Goal: Information Seeking & Learning: Learn about a topic

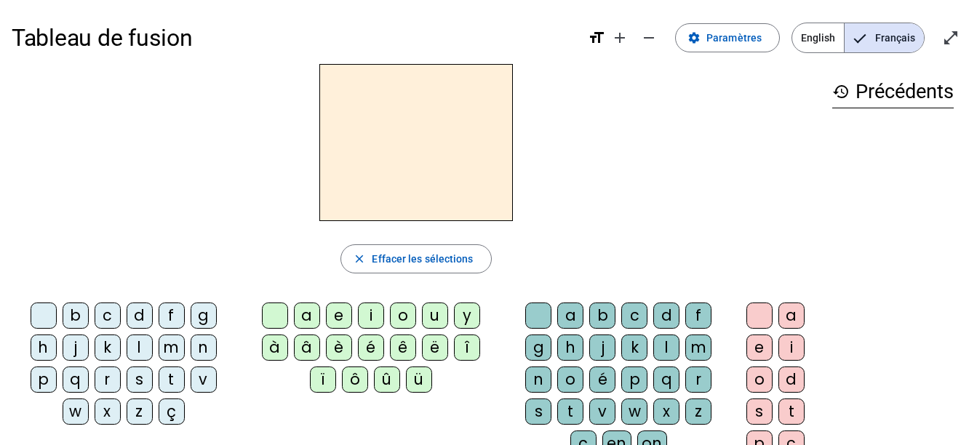
click at [170, 314] on div "f" at bounding box center [172, 316] width 26 height 26
click at [141, 342] on div "l" at bounding box center [140, 348] width 26 height 26
click at [164, 317] on div "f" at bounding box center [172, 316] width 26 height 26
click at [660, 343] on div "l" at bounding box center [666, 348] width 26 height 26
click at [306, 314] on div "a" at bounding box center [307, 316] width 26 height 26
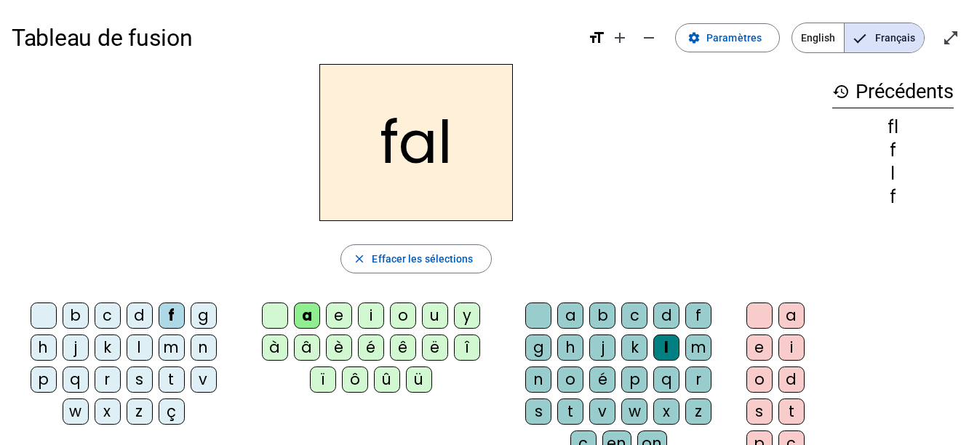
click at [639, 309] on div "c" at bounding box center [634, 316] width 26 height 26
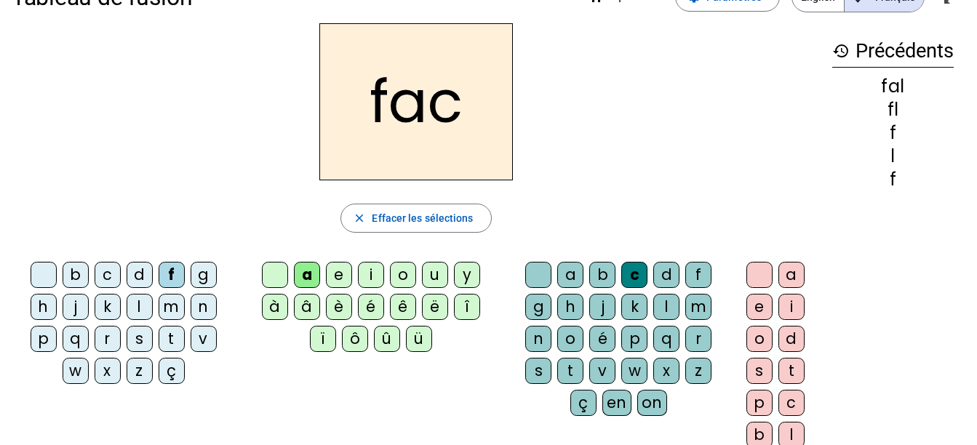
scroll to position [40, 0]
click at [391, 105] on h2 "fac" at bounding box center [415, 102] width 193 height 157
click at [139, 310] on div "l" at bounding box center [140, 308] width 26 height 26
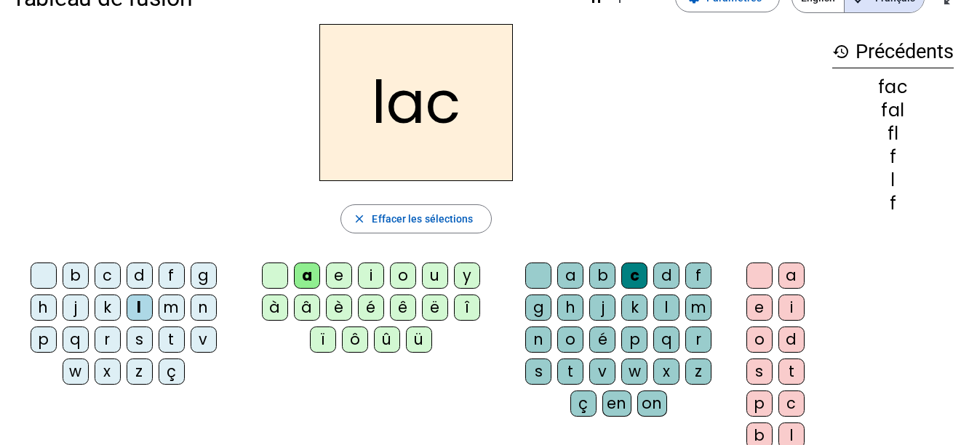
scroll to position [0, 0]
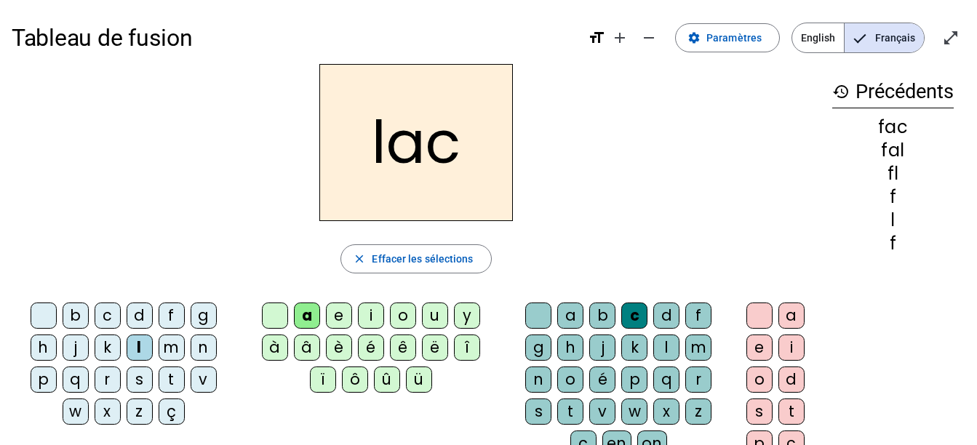
click at [364, 308] on div "i" at bounding box center [371, 316] width 26 height 26
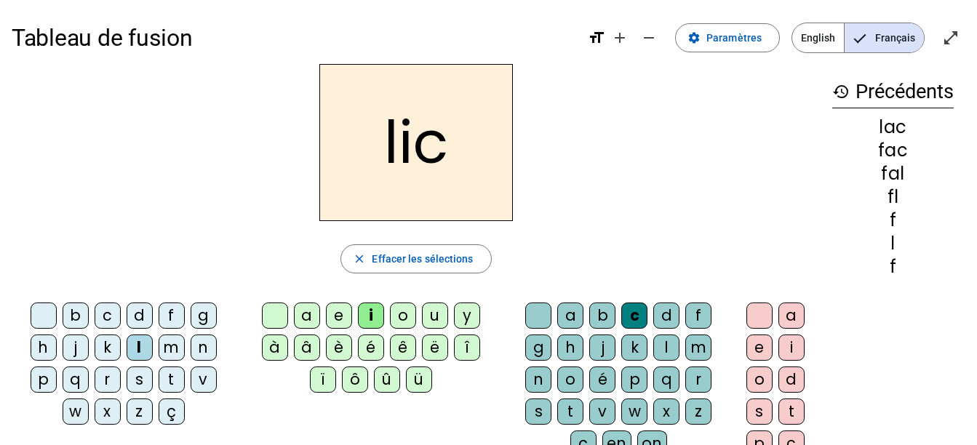
click at [658, 408] on div "x" at bounding box center [666, 412] width 26 height 26
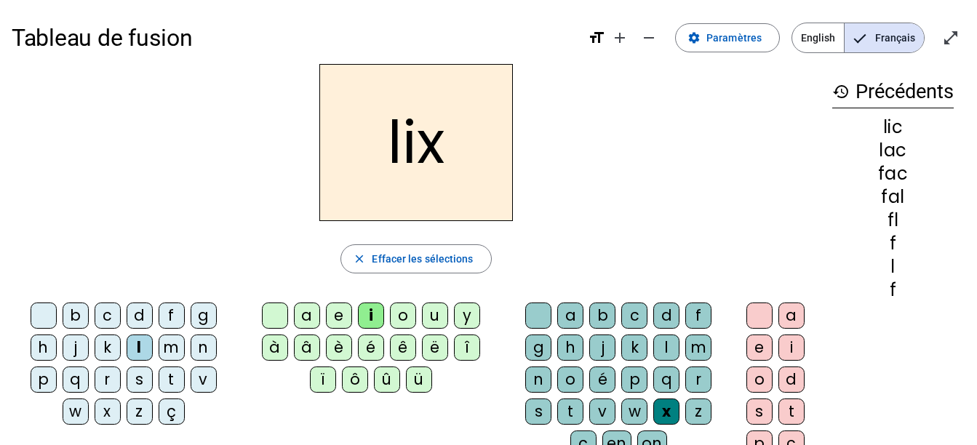
click at [427, 322] on div "u" at bounding box center [435, 316] width 26 height 26
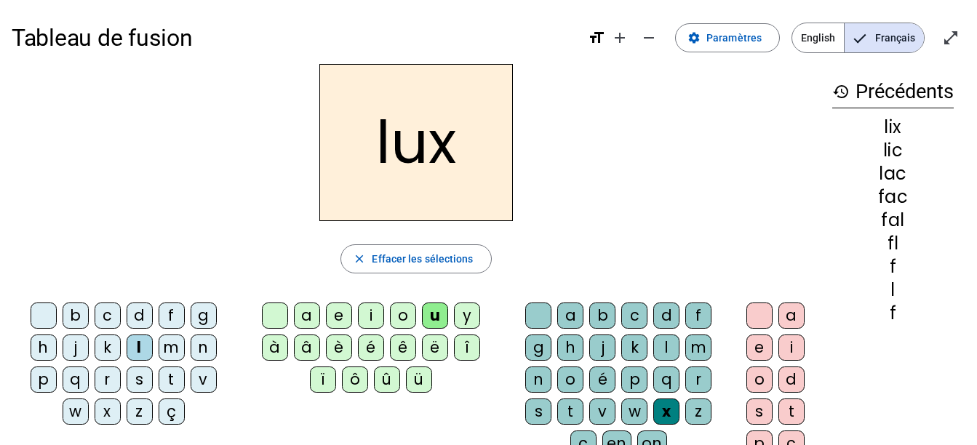
click at [663, 412] on div "x" at bounding box center [666, 412] width 26 height 26
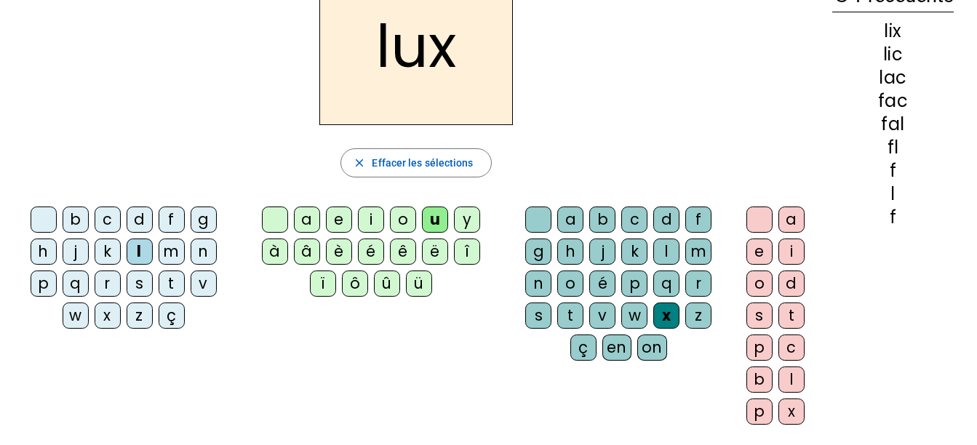
scroll to position [97, 0]
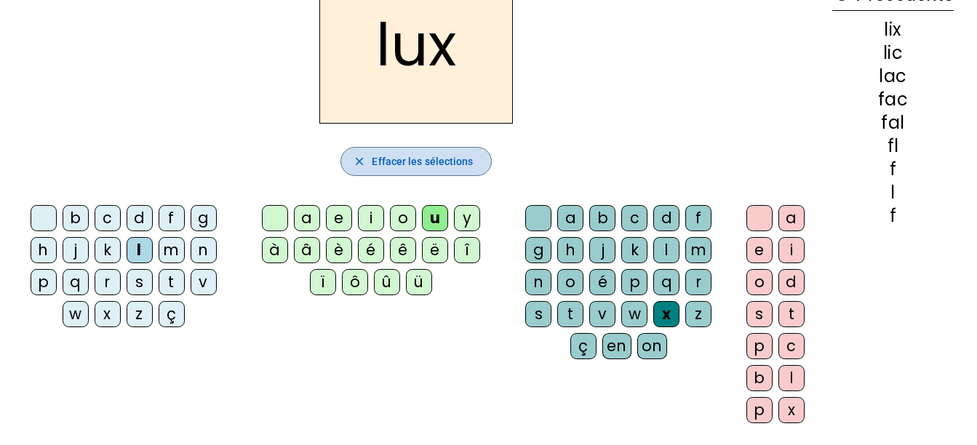
click at [442, 160] on span "Effacer les sélections" at bounding box center [422, 161] width 101 height 17
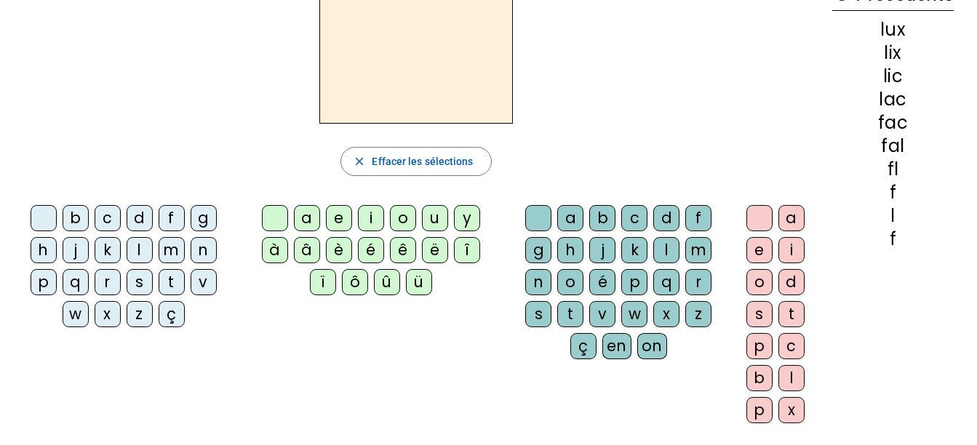
click at [137, 248] on div "l" at bounding box center [140, 250] width 26 height 26
click at [433, 206] on div "u" at bounding box center [435, 218] width 26 height 26
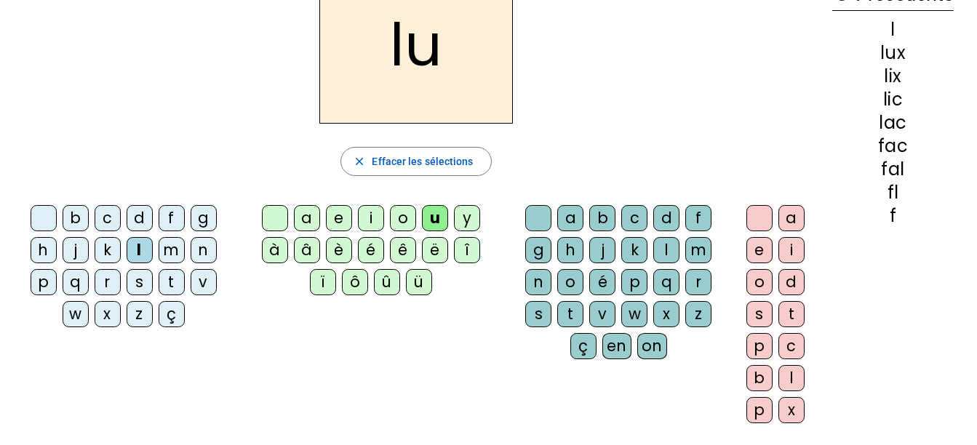
click at [362, 250] on div "é" at bounding box center [371, 250] width 26 height 26
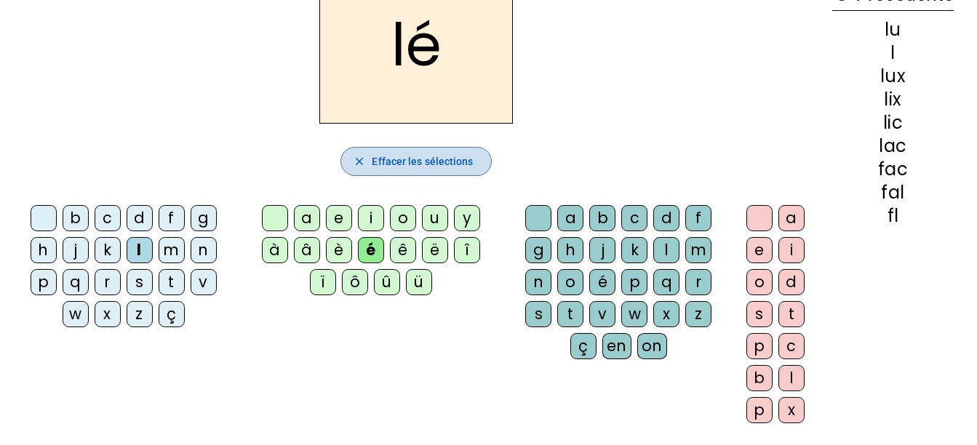
click at [407, 158] on span "Effacer les sélections" at bounding box center [422, 161] width 101 height 17
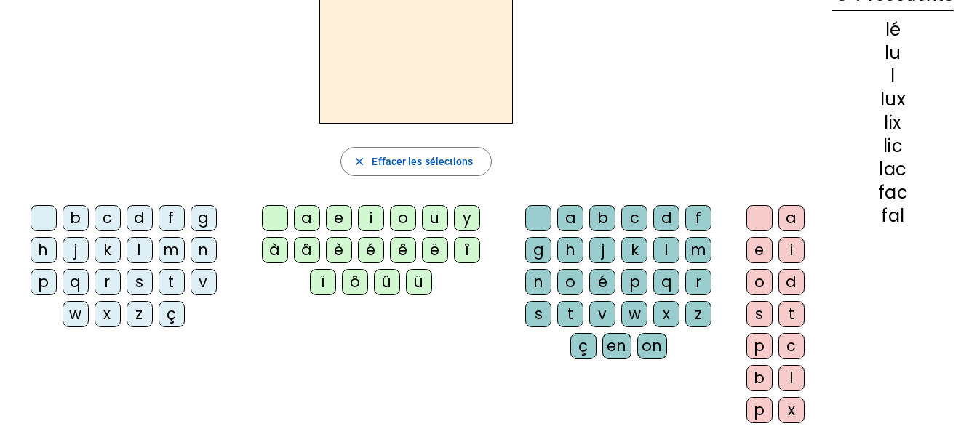
click at [366, 248] on div "é" at bounding box center [371, 250] width 26 height 26
click at [141, 247] on div "l" at bounding box center [140, 250] width 26 height 26
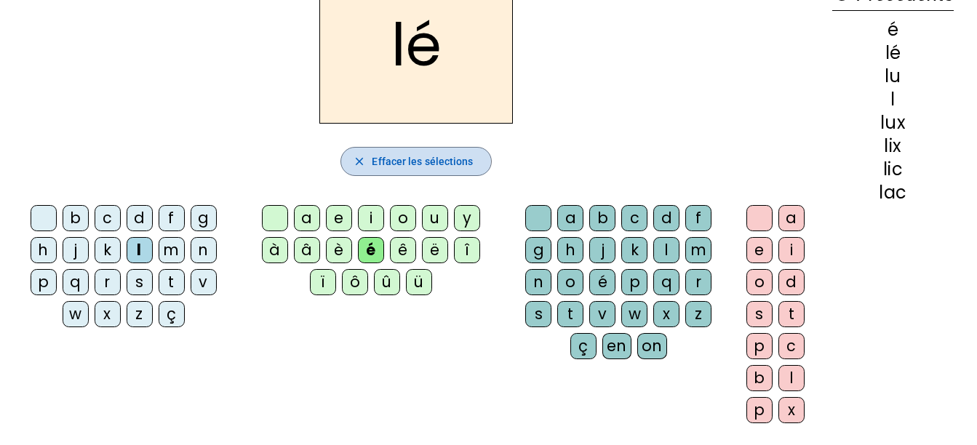
click at [384, 159] on span "Effacer les sélections" at bounding box center [422, 161] width 101 height 17
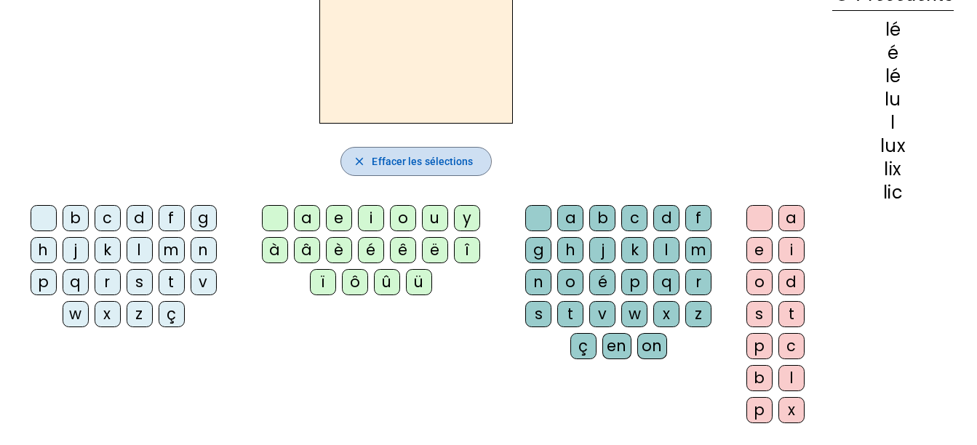
click at [384, 159] on span "Effacer les sélections" at bounding box center [422, 161] width 101 height 17
click at [372, 244] on div "é" at bounding box center [371, 250] width 26 height 26
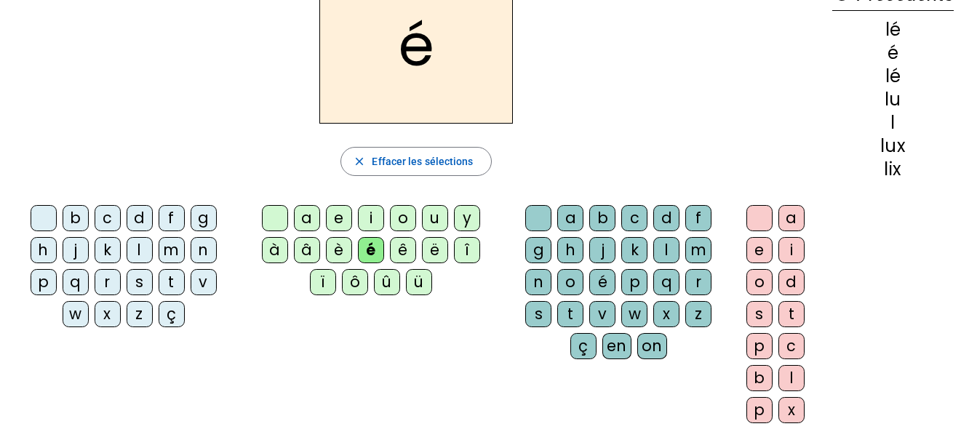
click at [661, 254] on div "l" at bounding box center [666, 250] width 26 height 26
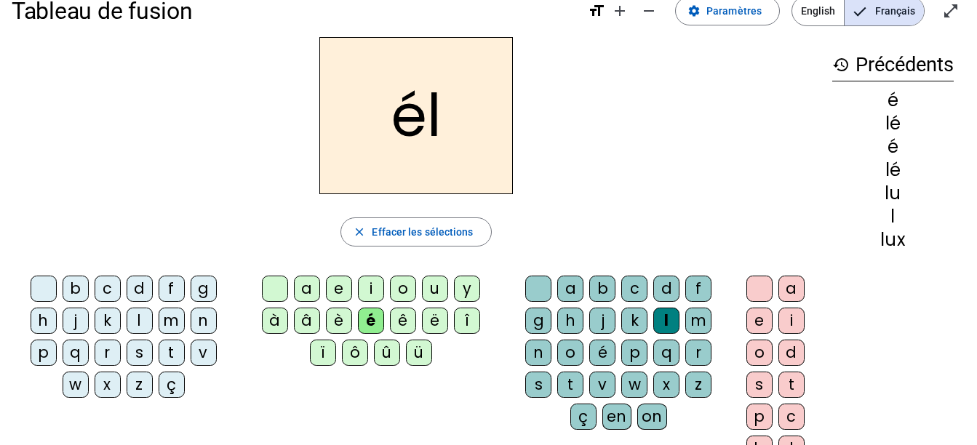
scroll to position [26, 0]
click at [432, 283] on div "u" at bounding box center [435, 289] width 26 height 26
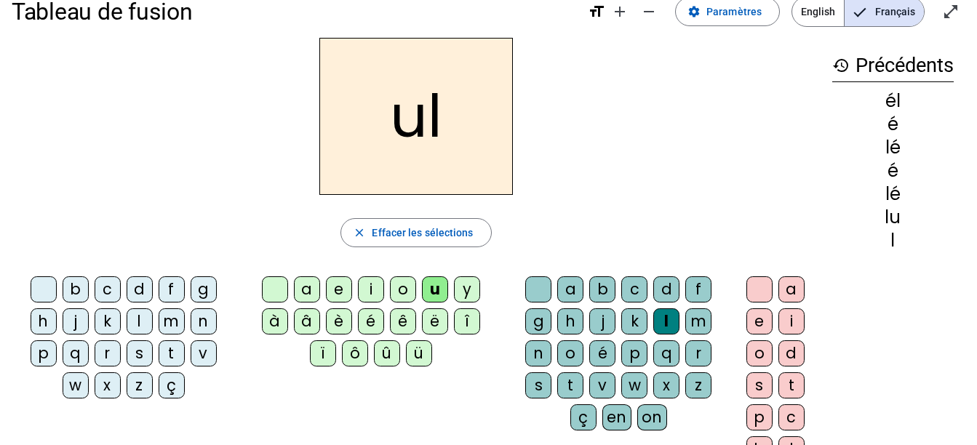
click at [369, 318] on div "é" at bounding box center [371, 321] width 26 height 26
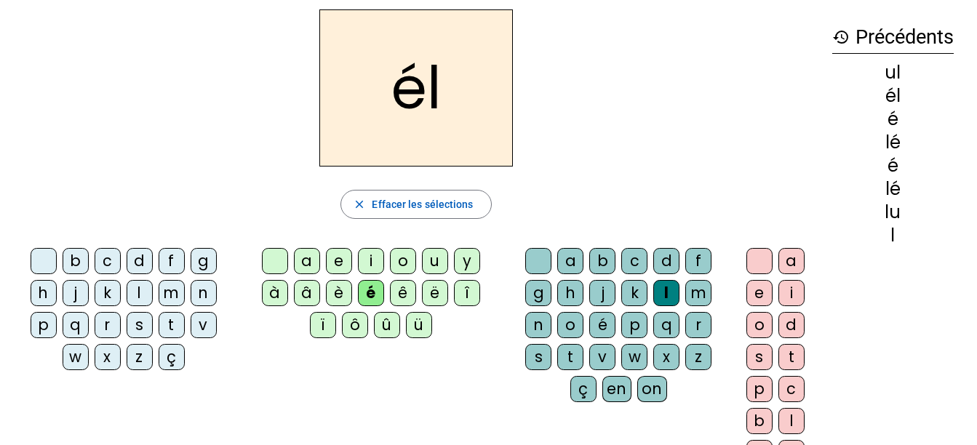
scroll to position [56, 0]
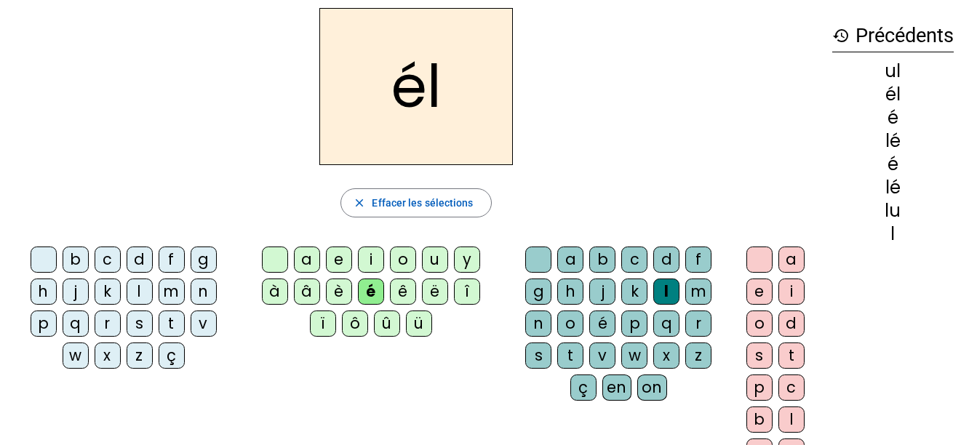
click at [761, 262] on div at bounding box center [759, 260] width 26 height 26
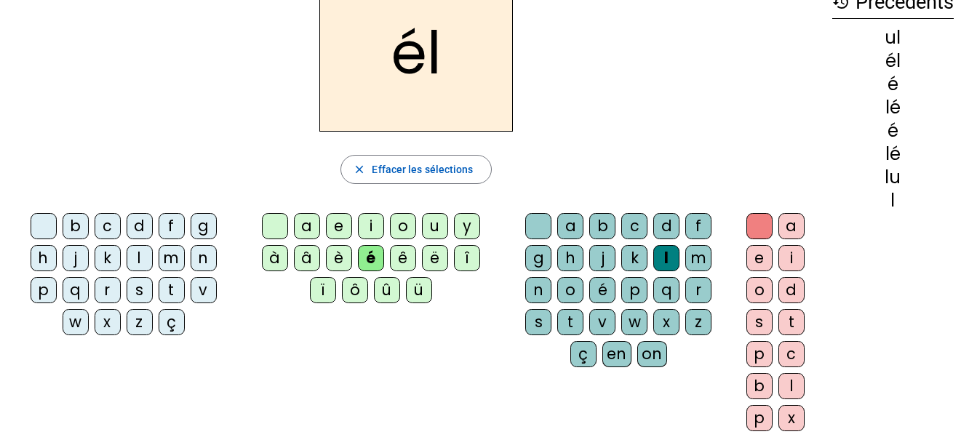
scroll to position [89, 0]
click at [758, 234] on div at bounding box center [759, 227] width 26 height 26
click at [447, 52] on h2 "él" at bounding box center [415, 53] width 193 height 157
click at [400, 172] on span "Effacer les sélections" at bounding box center [422, 169] width 101 height 17
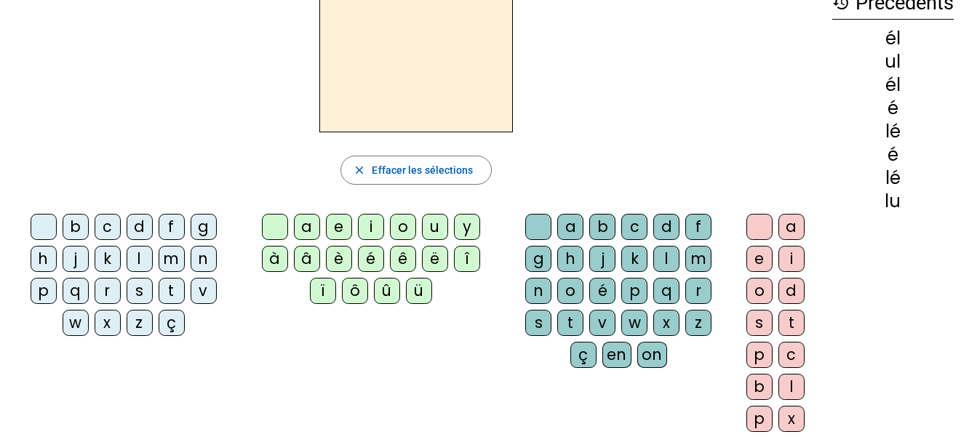
click at [171, 290] on div "t" at bounding box center [172, 291] width 26 height 26
click at [366, 257] on div "é" at bounding box center [371, 259] width 26 height 26
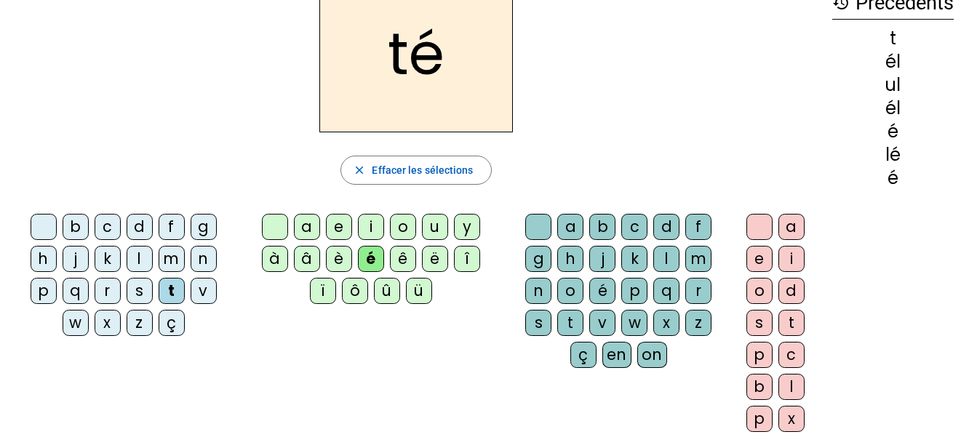
click at [308, 231] on div "a" at bounding box center [307, 227] width 26 height 26
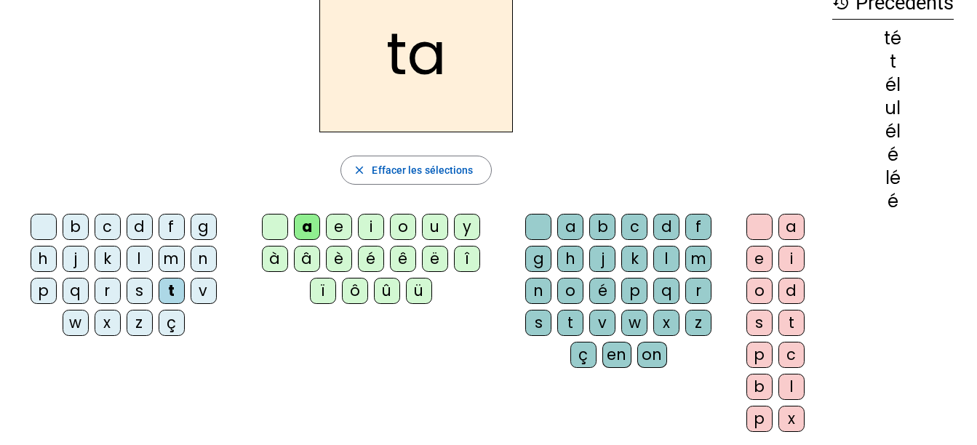
click at [406, 229] on div "o" at bounding box center [403, 227] width 26 height 26
click at [431, 225] on div "u" at bounding box center [435, 227] width 26 height 26
click at [374, 223] on div "i" at bounding box center [371, 227] width 26 height 26
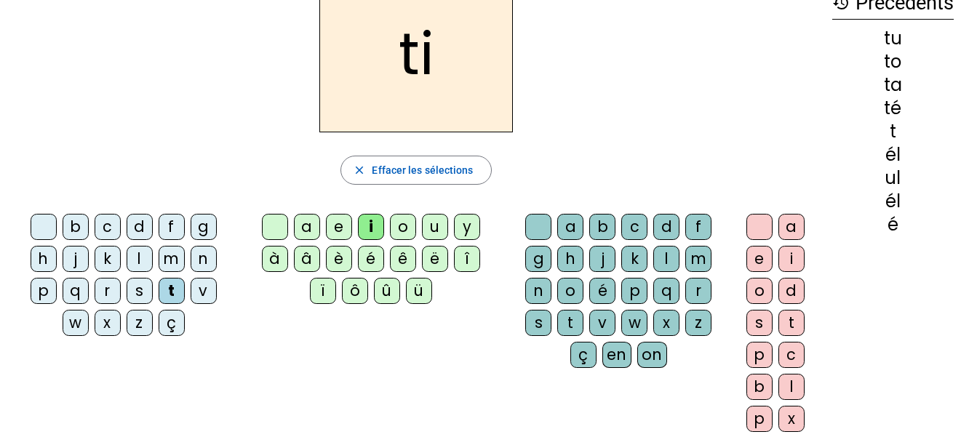
click at [346, 226] on div "e" at bounding box center [339, 227] width 26 height 26
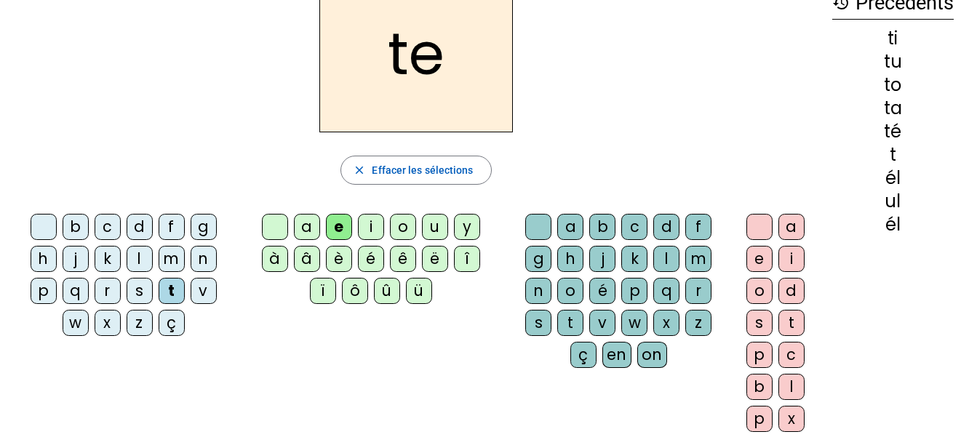
click at [135, 223] on div "d" at bounding box center [140, 227] width 26 height 26
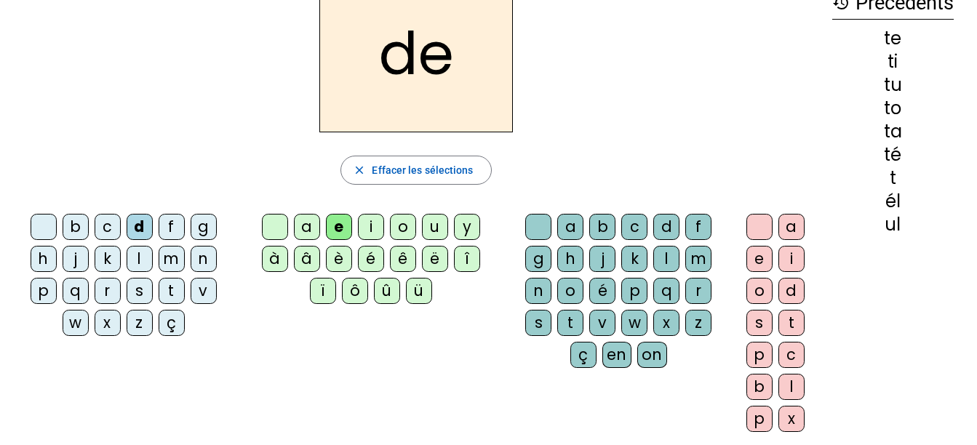
click at [169, 261] on div "m" at bounding box center [172, 259] width 26 height 26
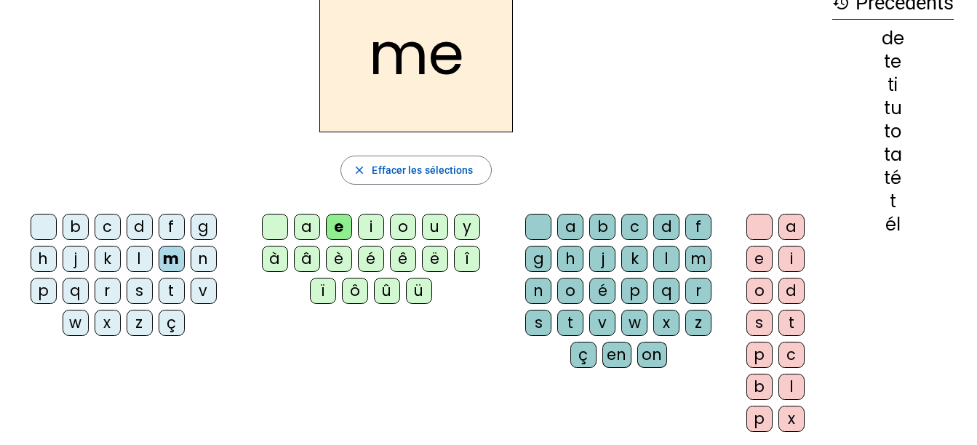
click at [76, 254] on div "j" at bounding box center [76, 259] width 26 height 26
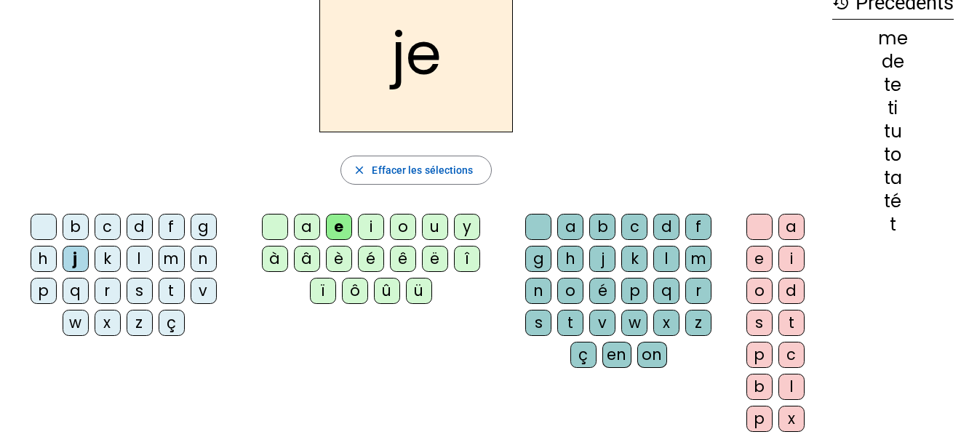
drag, startPoint x: 131, startPoint y: 297, endPoint x: 127, endPoint y: 290, distance: 7.9
click at [127, 290] on div "s" at bounding box center [140, 291] width 26 height 26
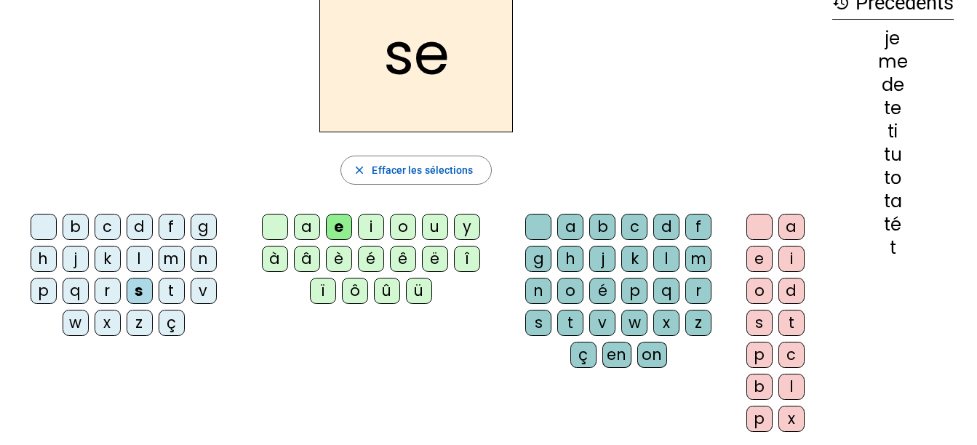
click at [304, 231] on div "a" at bounding box center [307, 227] width 26 height 26
click at [111, 291] on div "r" at bounding box center [108, 291] width 26 height 26
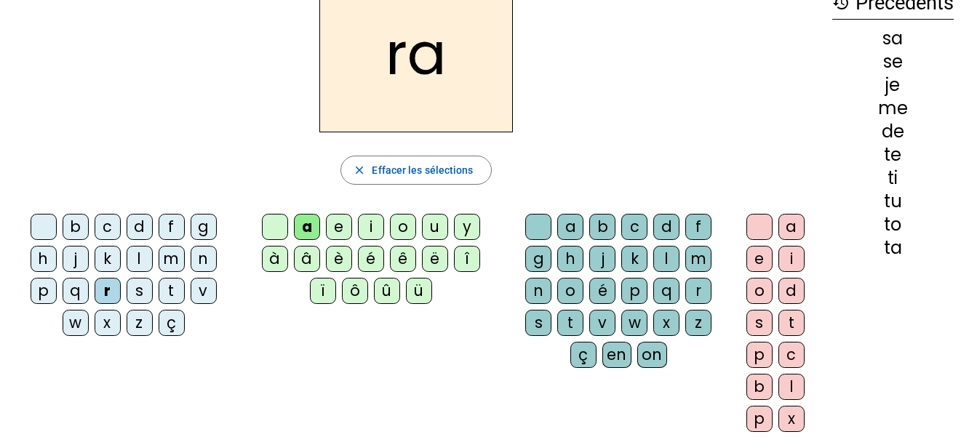
click at [410, 226] on div "o" at bounding box center [403, 227] width 26 height 26
click at [207, 256] on div "n" at bounding box center [204, 259] width 26 height 26
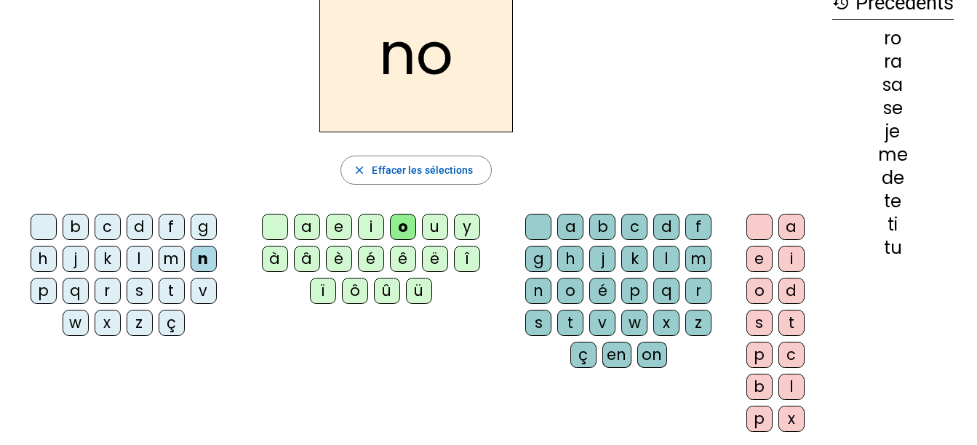
click at [82, 224] on div "b" at bounding box center [76, 227] width 26 height 26
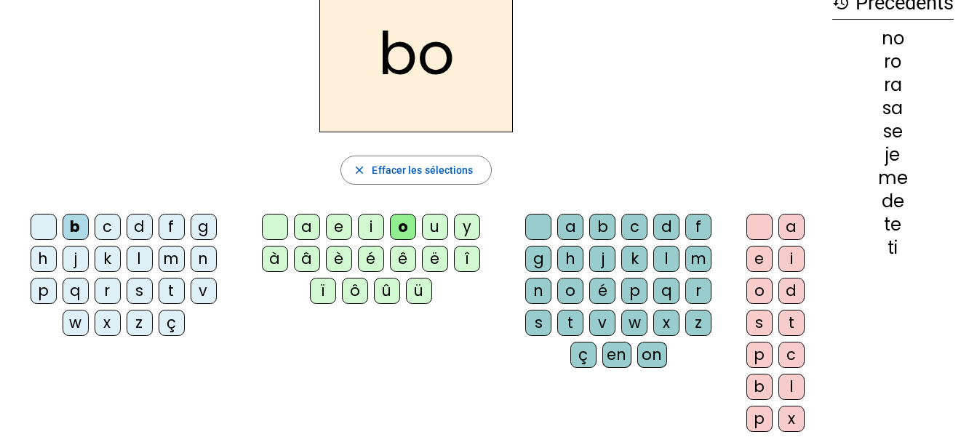
click at [373, 221] on div "i" at bounding box center [371, 227] width 26 height 26
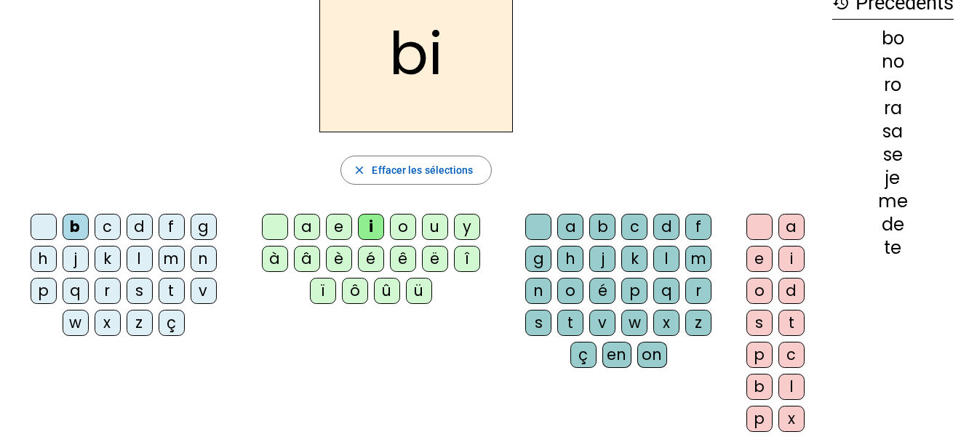
click at [197, 296] on div "v" at bounding box center [204, 291] width 26 height 26
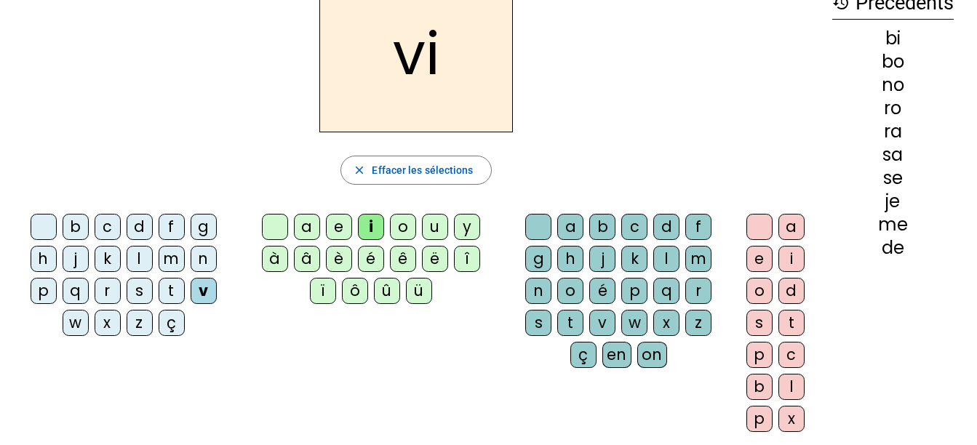
click at [395, 223] on div "o" at bounding box center [403, 227] width 26 height 26
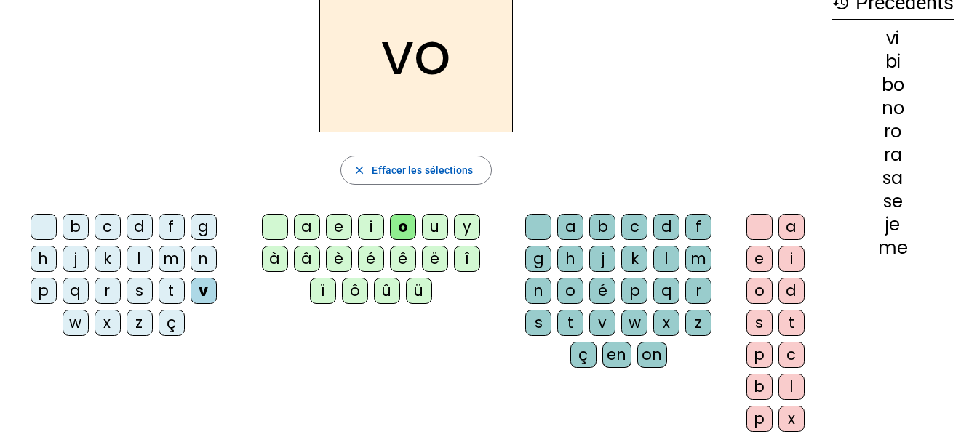
click at [431, 228] on div "u" at bounding box center [435, 227] width 26 height 26
click at [306, 224] on div "a" at bounding box center [307, 227] width 26 height 26
click at [364, 258] on div "é" at bounding box center [371, 259] width 26 height 26
click at [169, 230] on div "f" at bounding box center [172, 227] width 26 height 26
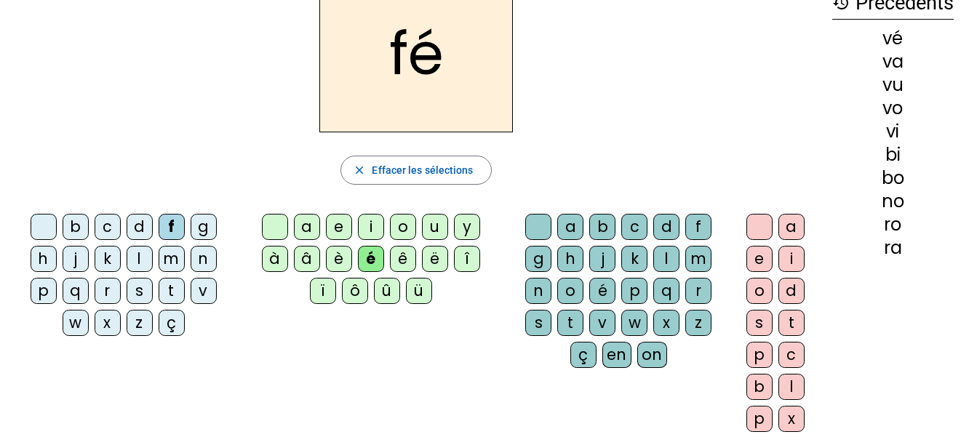
click at [311, 226] on div "a" at bounding box center [307, 227] width 26 height 26
click at [43, 287] on div "p" at bounding box center [44, 291] width 26 height 26
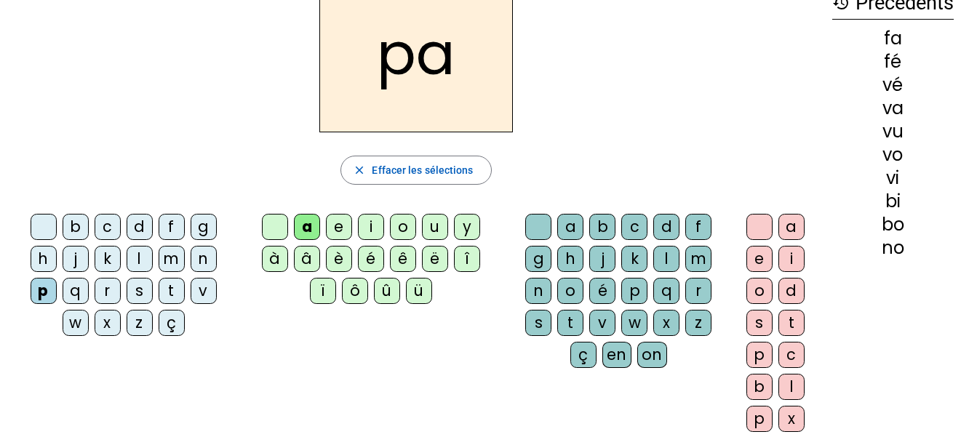
click at [43, 287] on div "p" at bounding box center [44, 291] width 26 height 26
